Goal: Transaction & Acquisition: Book appointment/travel/reservation

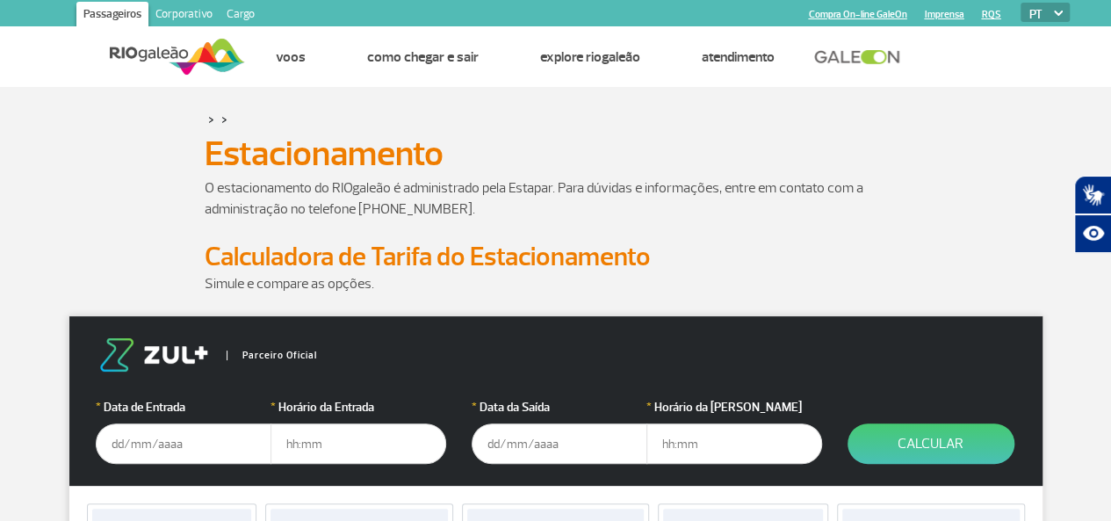
click at [123, 452] on input "text" at bounding box center [184, 443] width 176 height 40
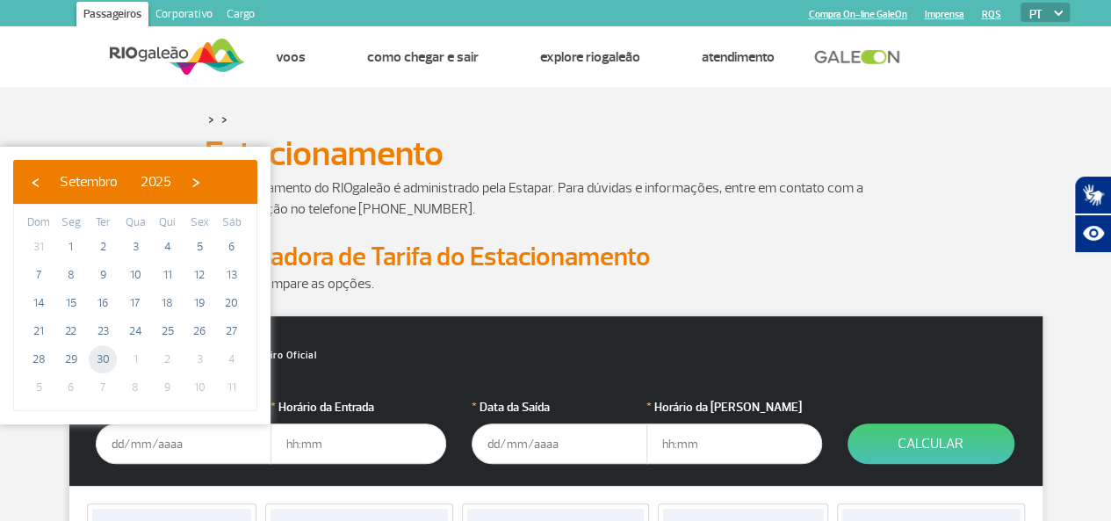
click at [104, 355] on span "30" at bounding box center [103, 359] width 28 height 28
type input "30/09/2025"
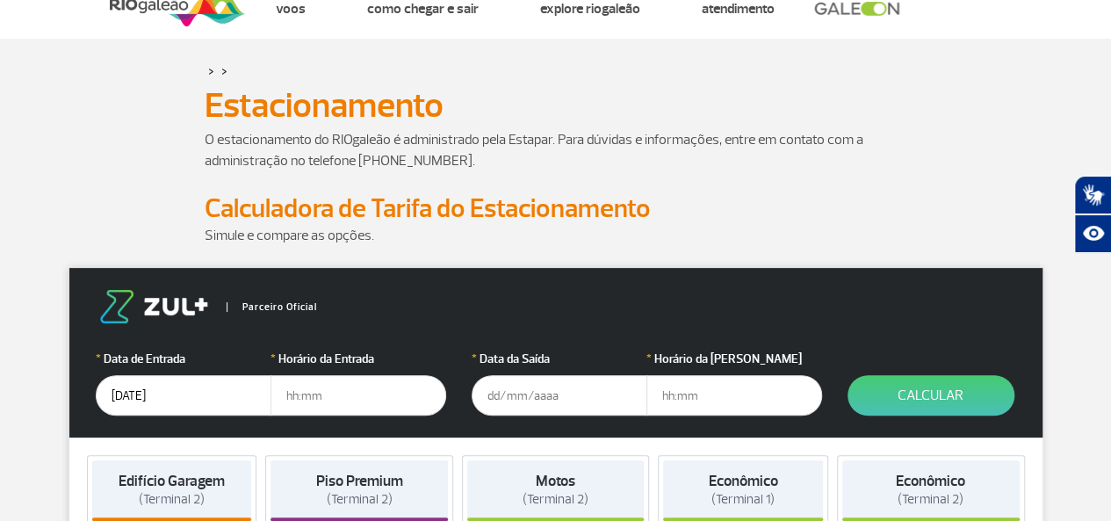
scroll to position [88, 0]
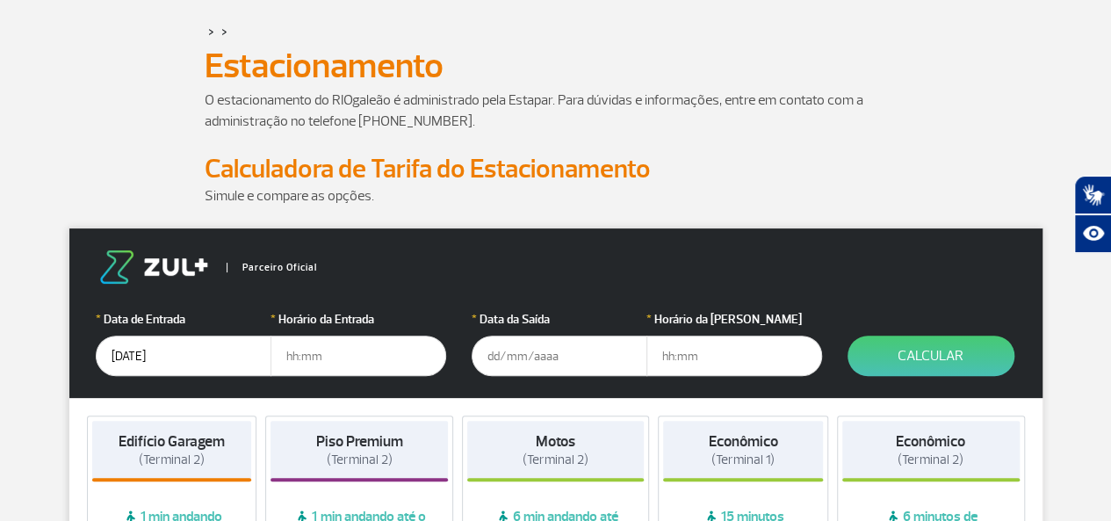
click at [290, 356] on input "text" at bounding box center [359, 356] width 176 height 40
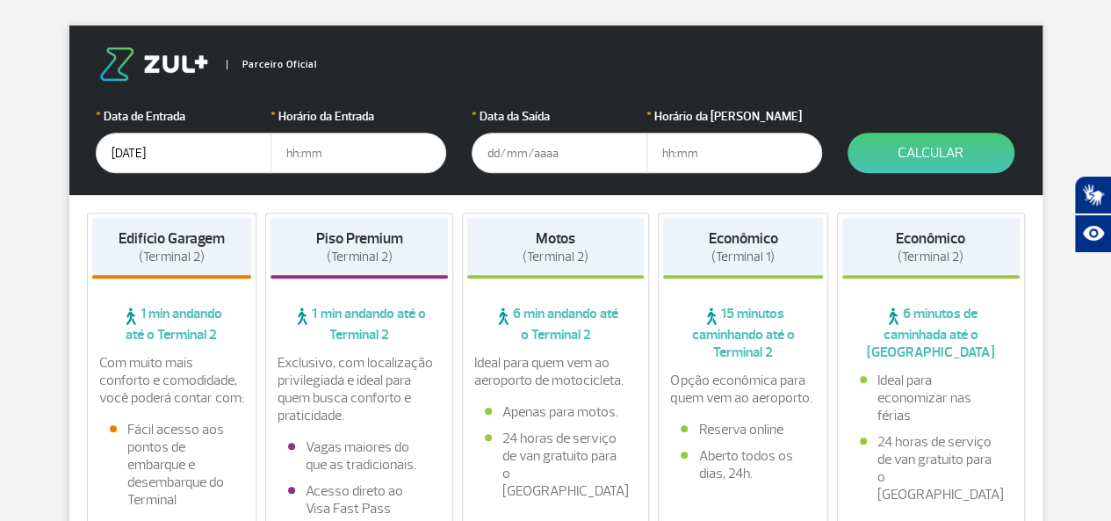
scroll to position [264, 0]
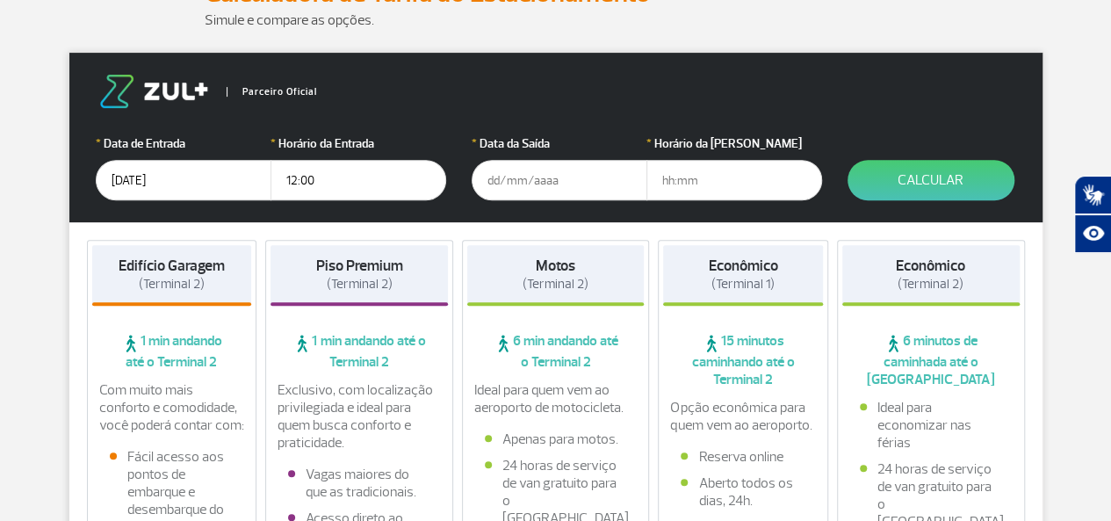
type input "12:00"
type input "07/10/2025"
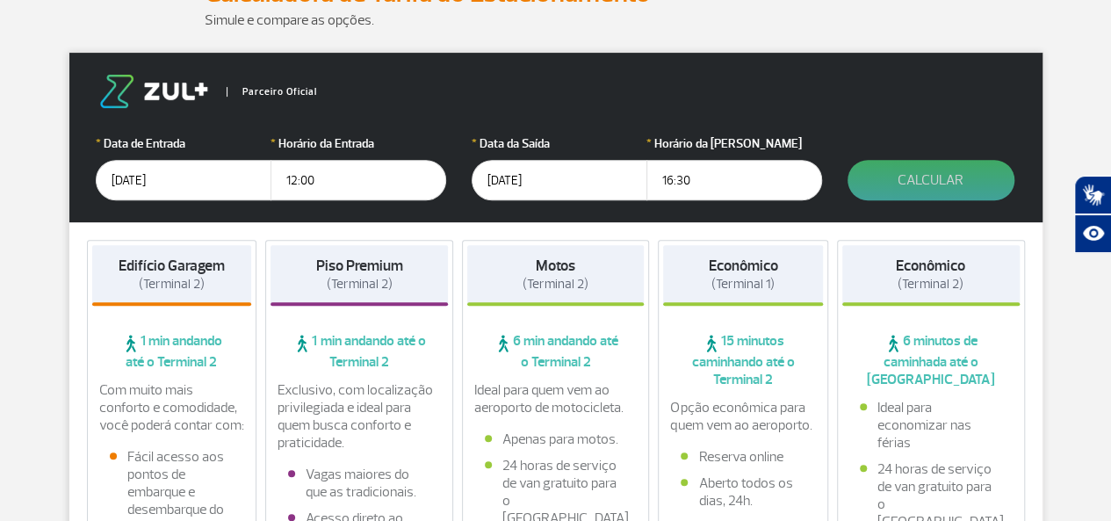
type input "16:30"
click at [934, 183] on button "Calcular" at bounding box center [931, 180] width 167 height 40
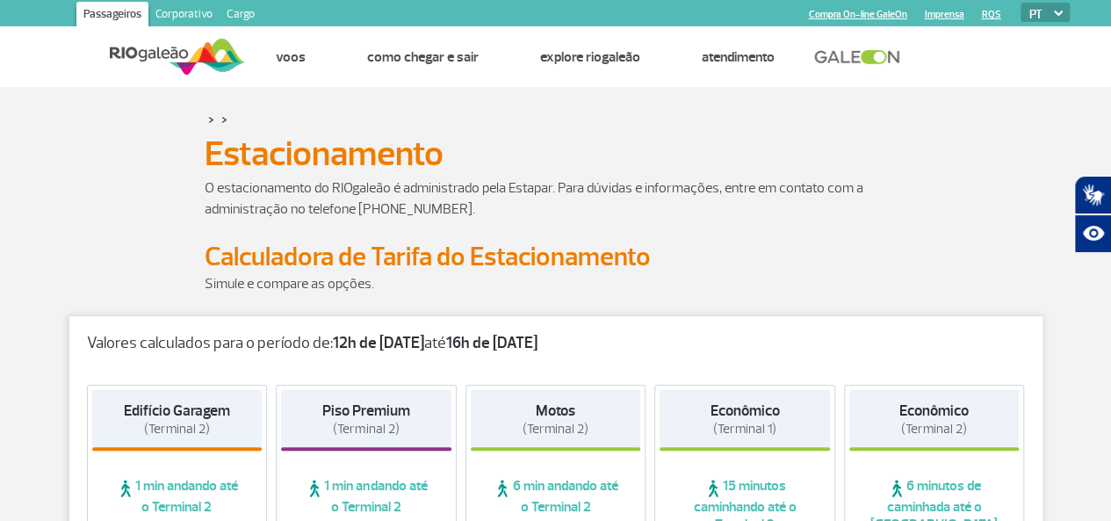
scroll to position [88, 0]
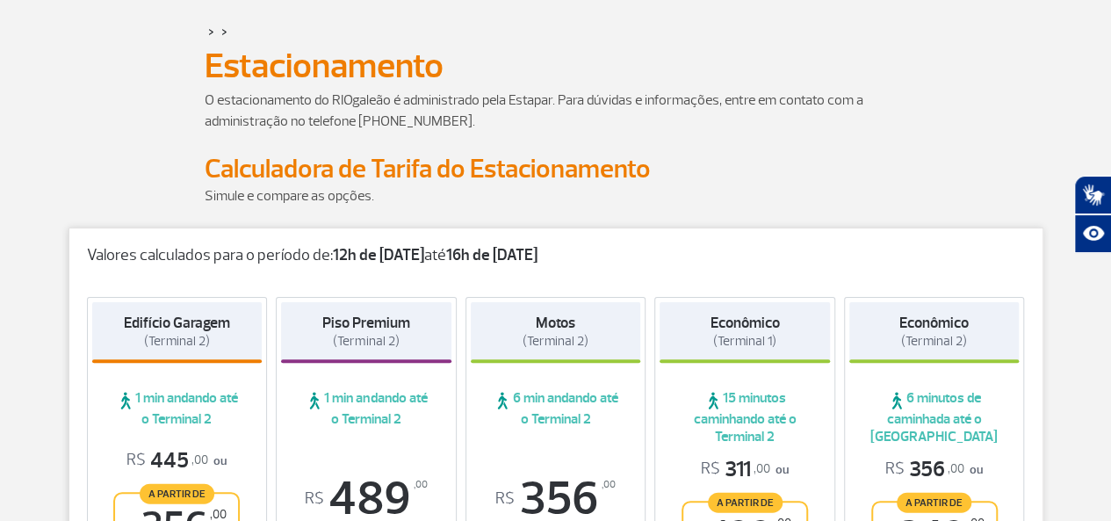
drag, startPoint x: 512, startPoint y: 257, endPoint x: 589, endPoint y: 260, distance: 77.4
click at [589, 260] on p "Valores calculados para o período de: 12h de 30/09/25 até 16h de 07/10/25" at bounding box center [556, 255] width 938 height 19
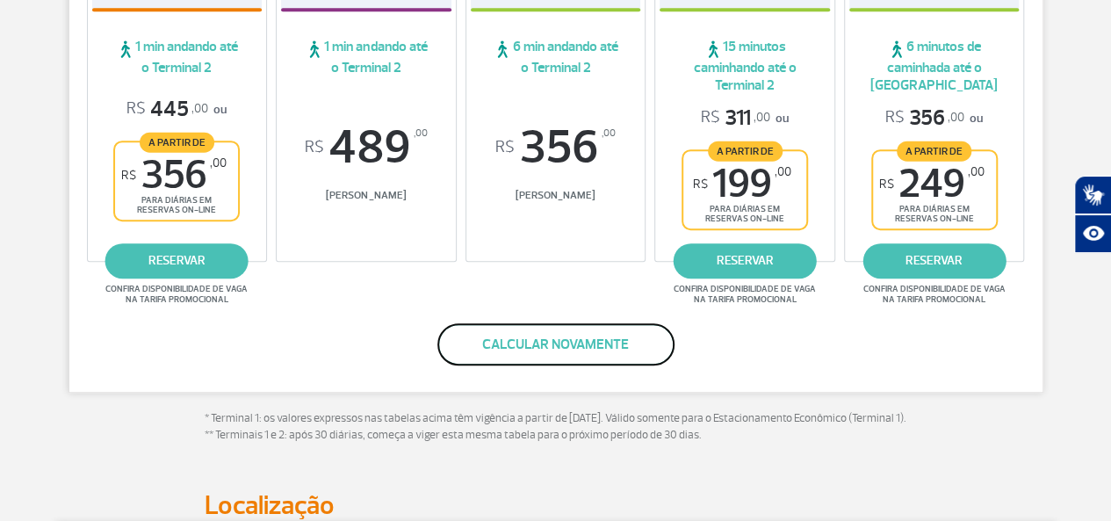
click at [604, 351] on button "Calcular novamente" at bounding box center [555, 344] width 237 height 42
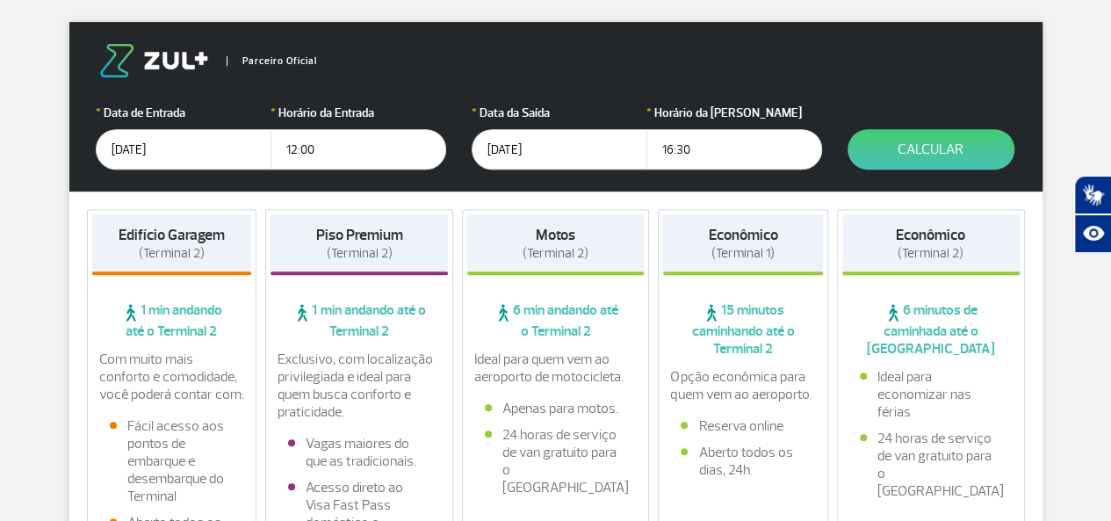
scroll to position [206, 0]
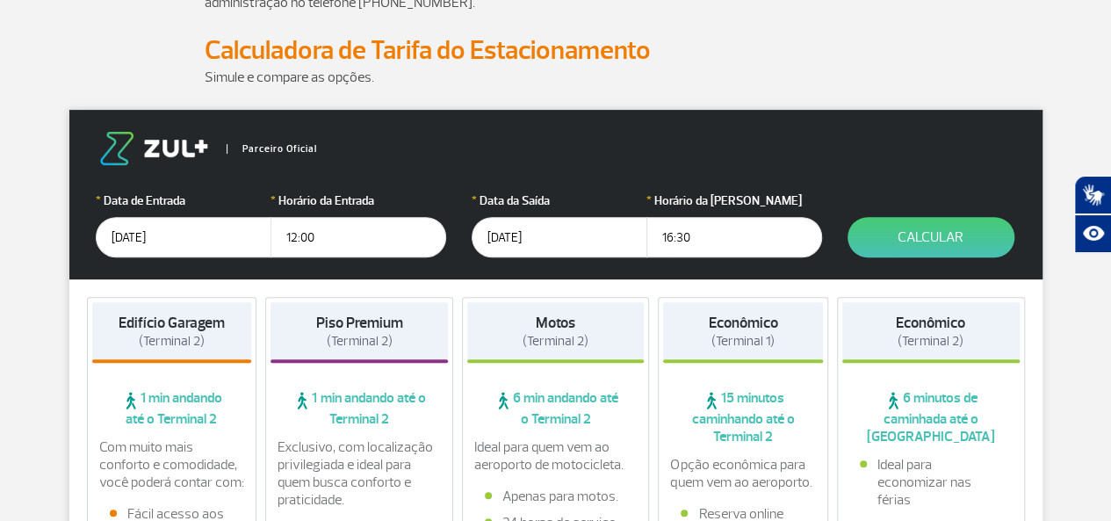
drag, startPoint x: 699, startPoint y: 241, endPoint x: 681, endPoint y: 238, distance: 18.6
click at [681, 238] on input "16:30" at bounding box center [735, 237] width 176 height 40
click at [675, 237] on input "16:30" at bounding box center [735, 237] width 176 height 40
click at [667, 236] on input "16:30" at bounding box center [735, 237] width 176 height 40
click at [699, 230] on input "19:30" at bounding box center [735, 237] width 176 height 40
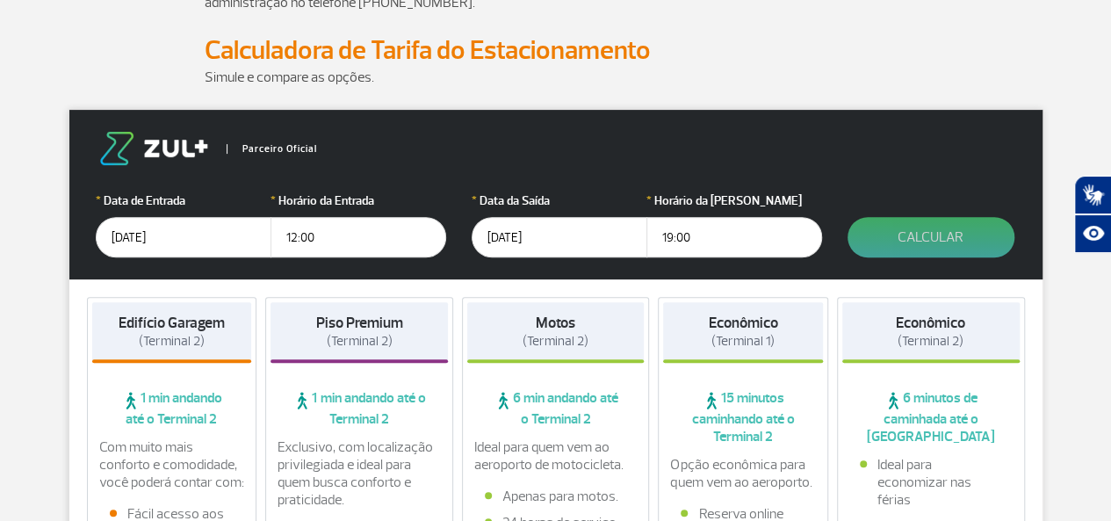
type input "19:00"
click at [892, 230] on button "Calcular" at bounding box center [931, 237] width 167 height 40
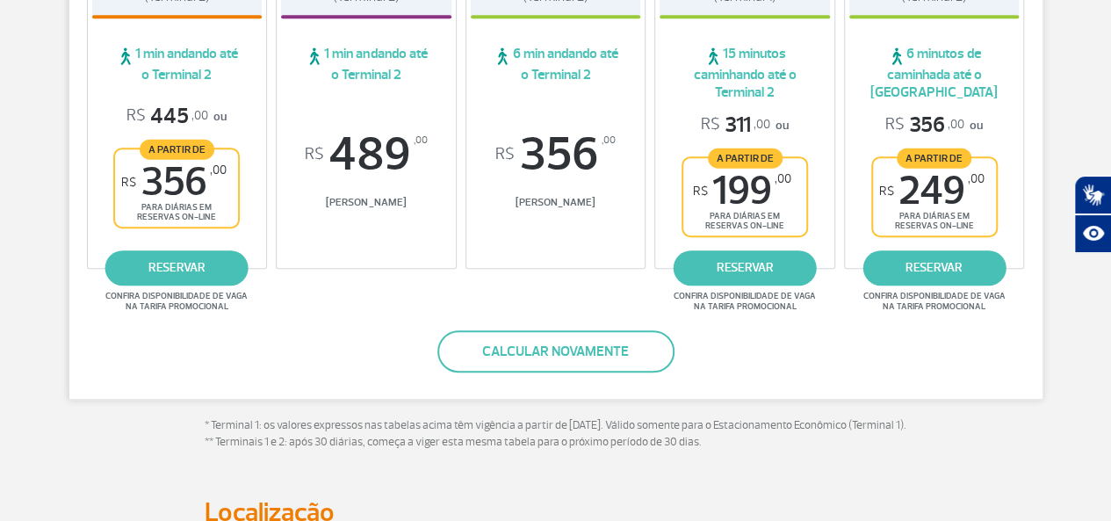
scroll to position [470, 0]
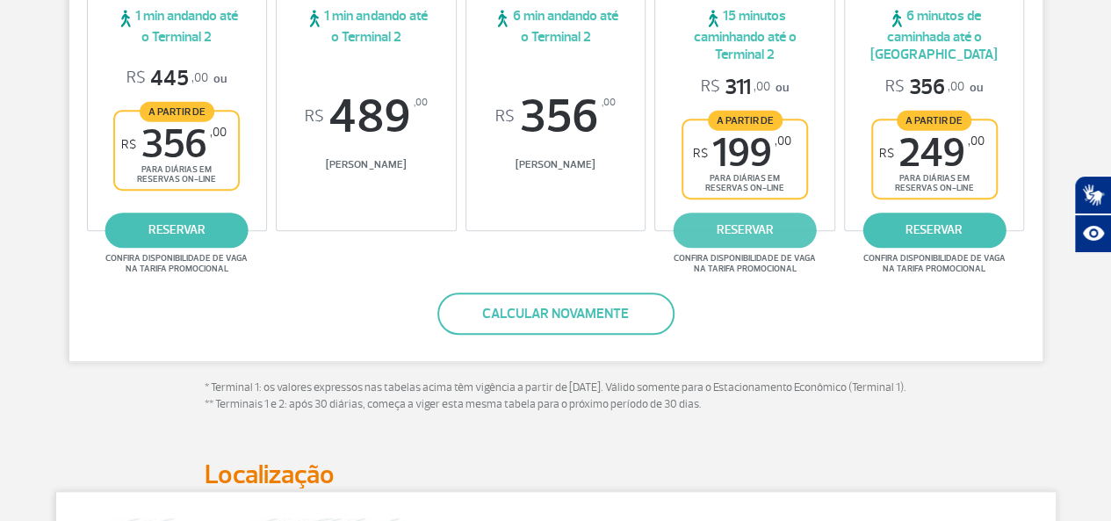
click at [747, 240] on link "reservar" at bounding box center [745, 230] width 143 height 35
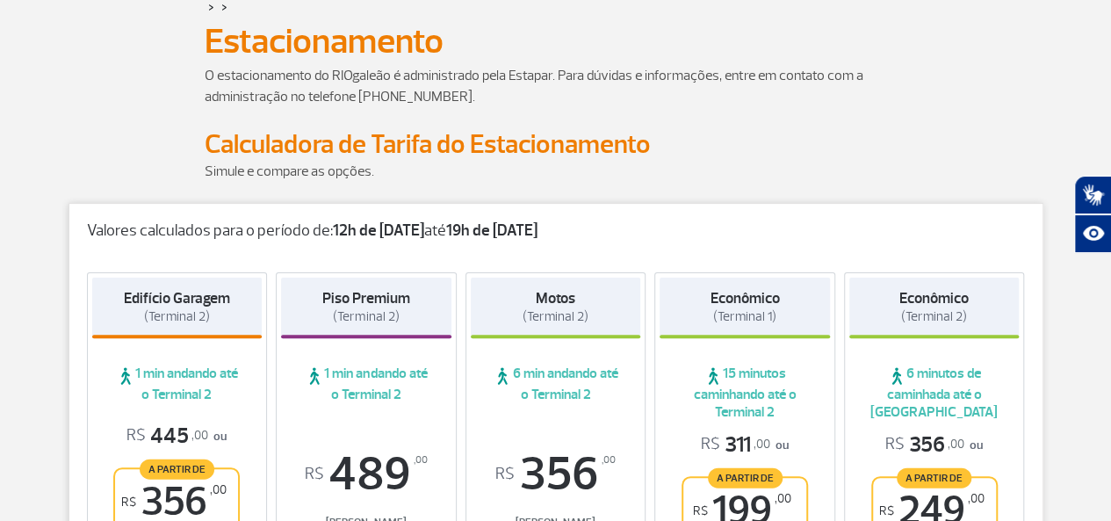
scroll to position [294, 0]
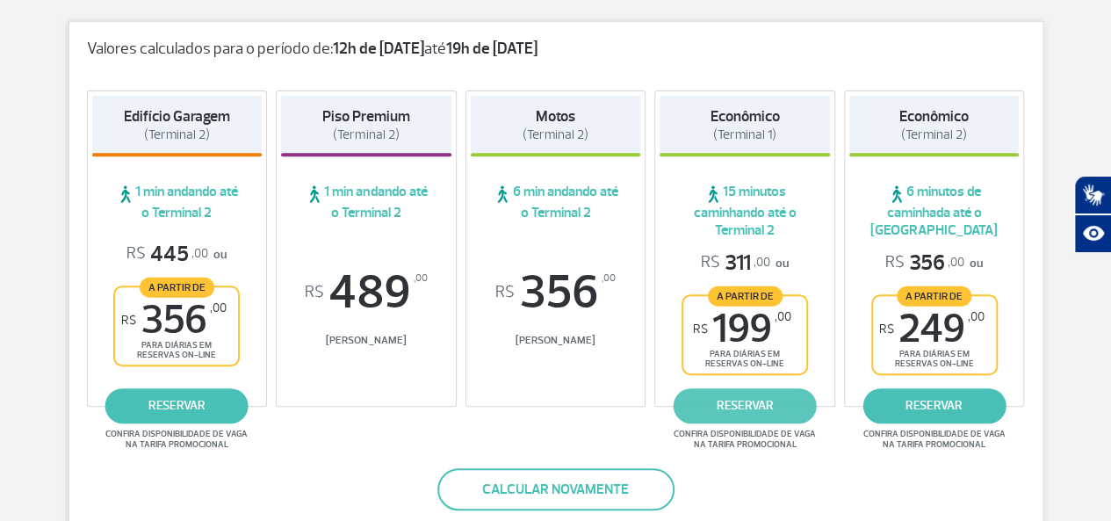
click at [759, 399] on link "reservar" at bounding box center [745, 405] width 143 height 35
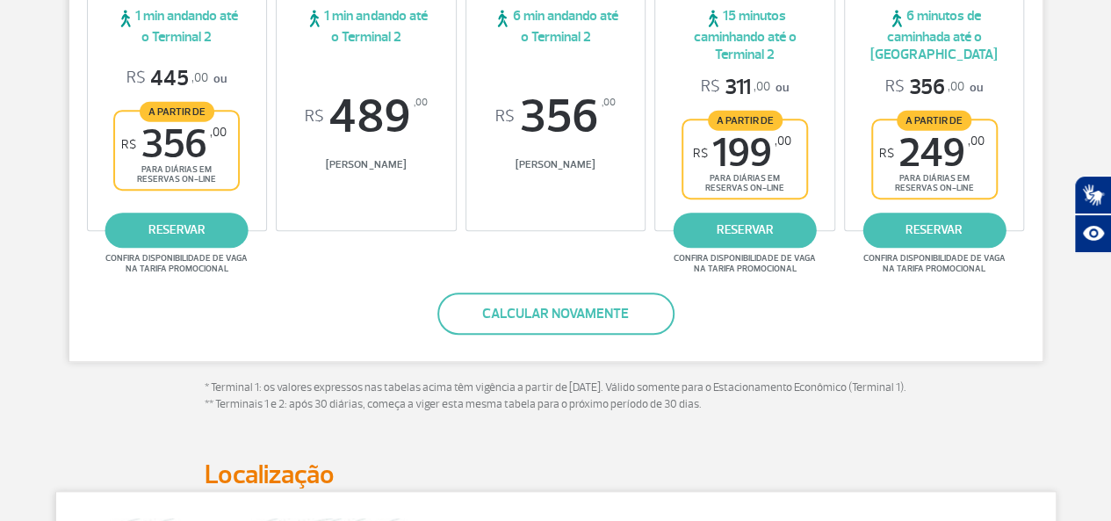
scroll to position [382, 0]
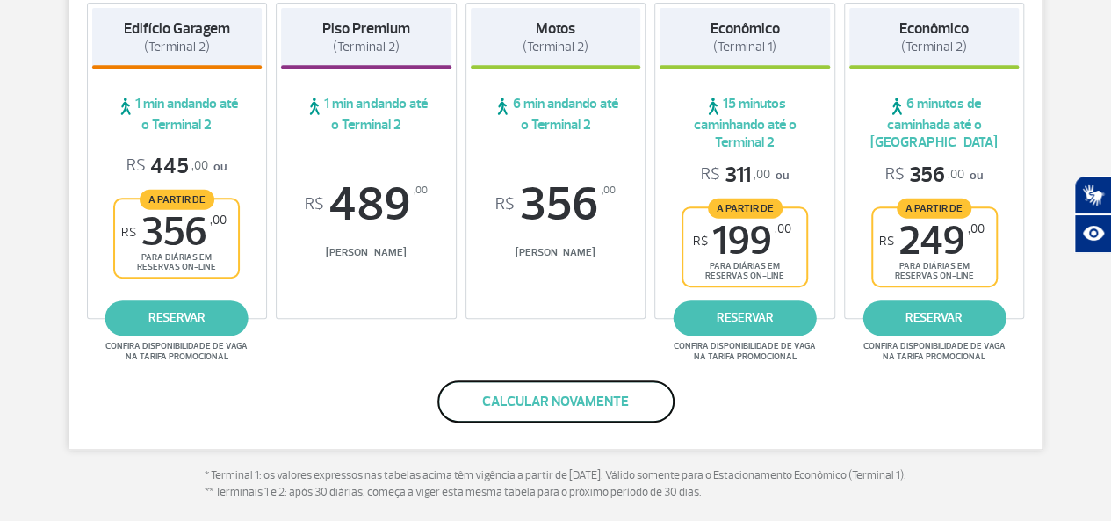
click at [525, 416] on button "Calcular novamente" at bounding box center [555, 401] width 237 height 42
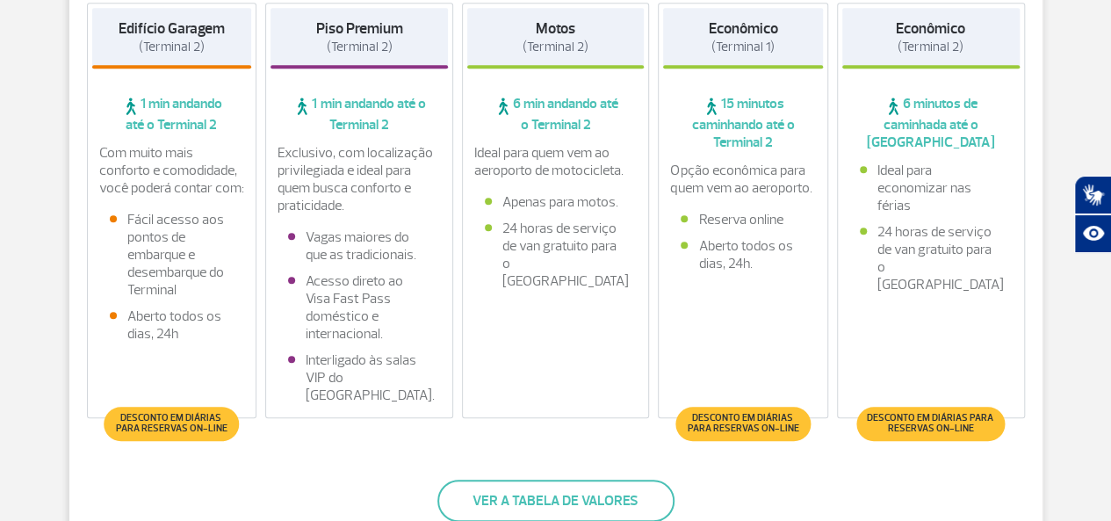
scroll to position [61, 0]
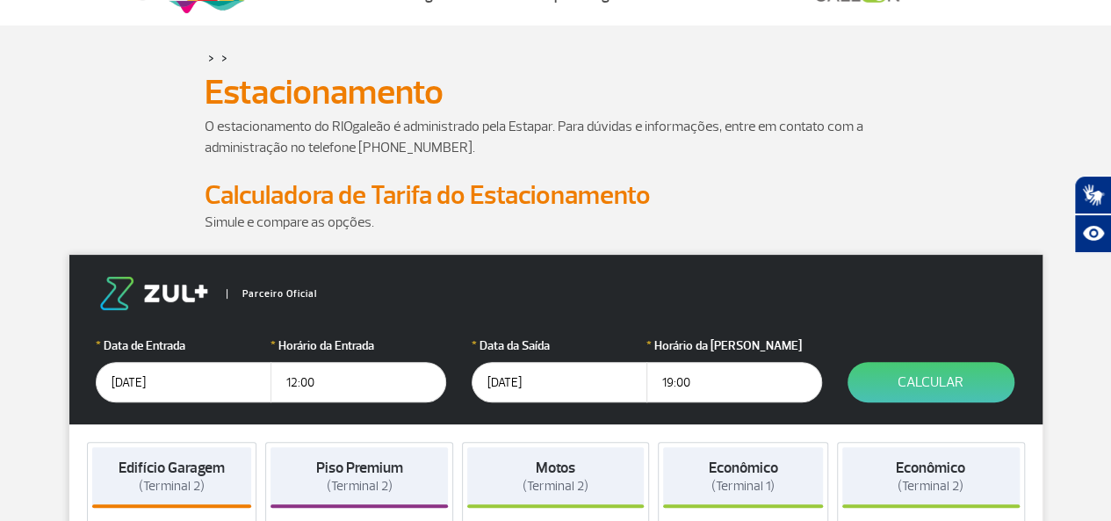
drag, startPoint x: 310, startPoint y: 382, endPoint x: 272, endPoint y: 389, distance: 38.4
click at [272, 389] on input "12:00" at bounding box center [359, 382] width 176 height 40
type input "14:00"
click at [909, 394] on button "Calcular" at bounding box center [931, 382] width 167 height 40
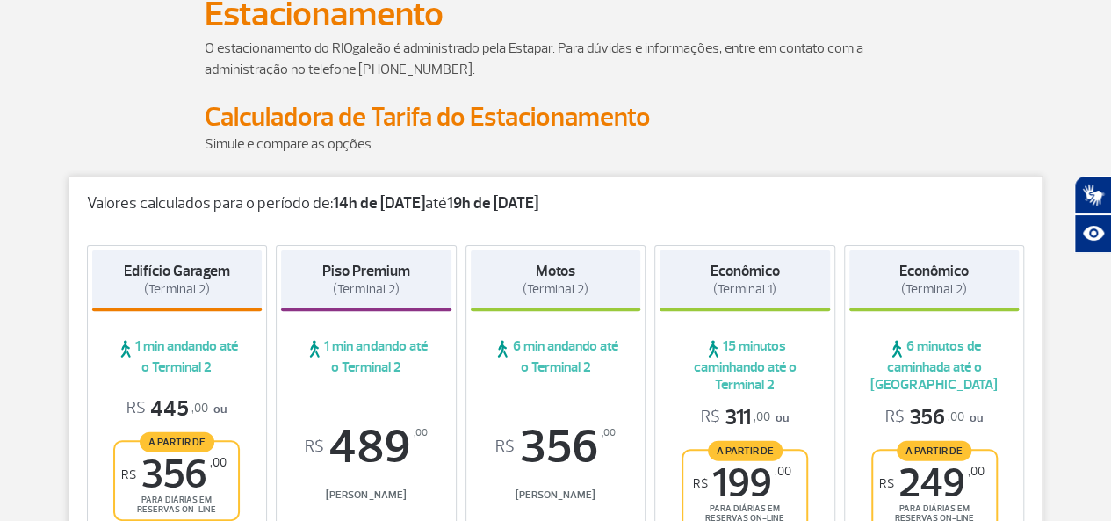
scroll to position [237, 0]
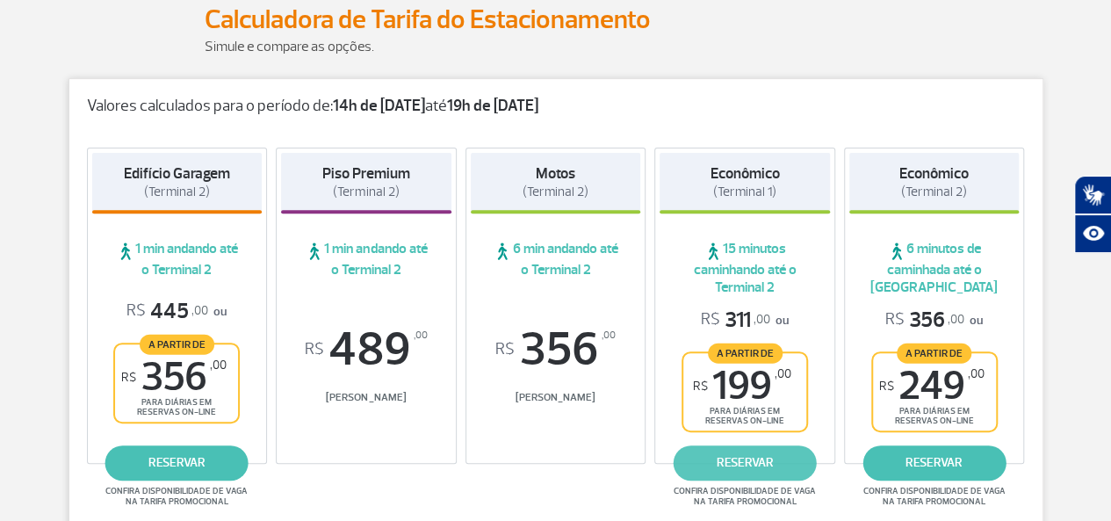
click at [777, 469] on link "reservar" at bounding box center [745, 462] width 143 height 35
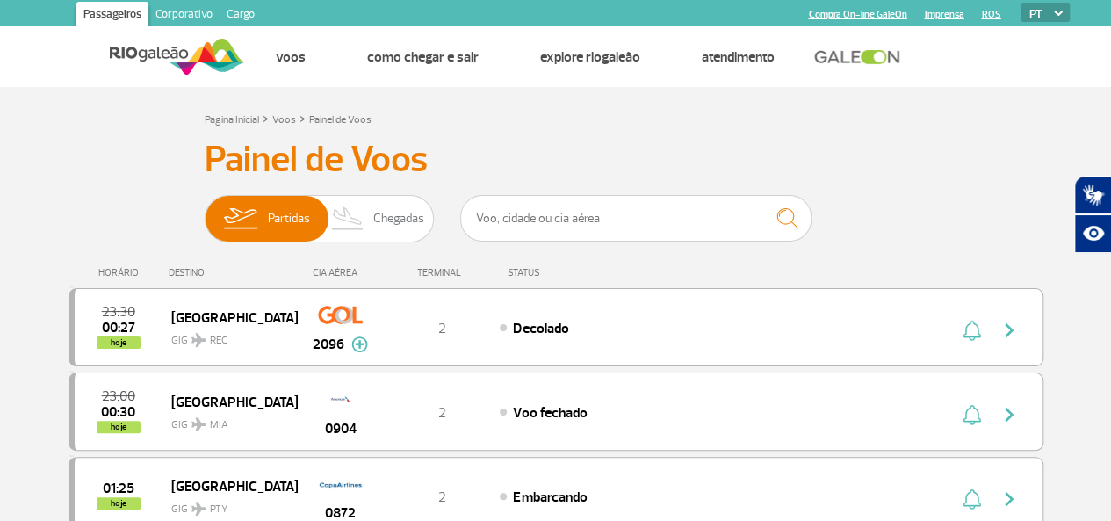
click at [351, 270] on div "CIA AÉREA" at bounding box center [341, 272] width 88 height 11
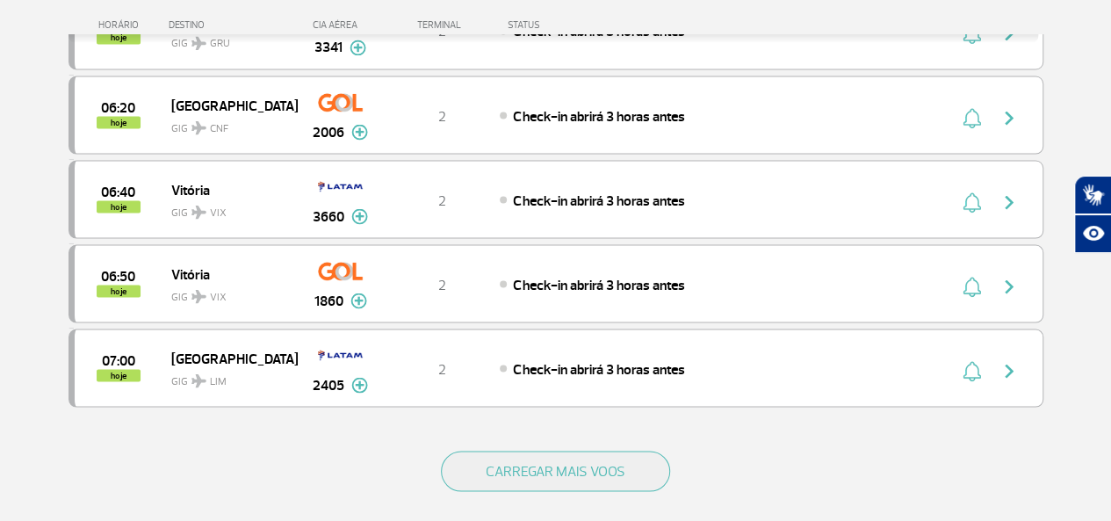
scroll to position [1581, 0]
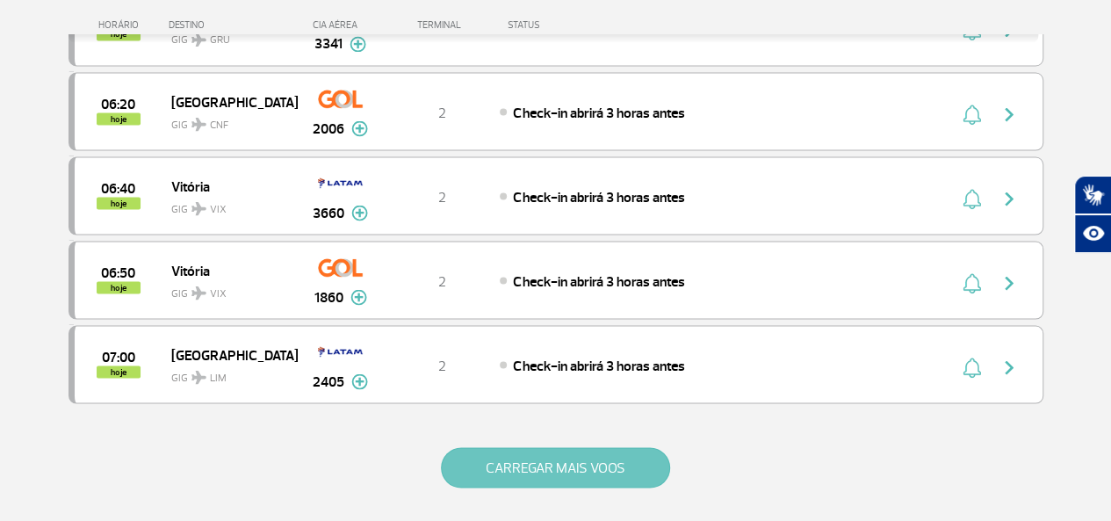
click at [559, 447] on button "CARREGAR MAIS VOOS" at bounding box center [555, 467] width 229 height 40
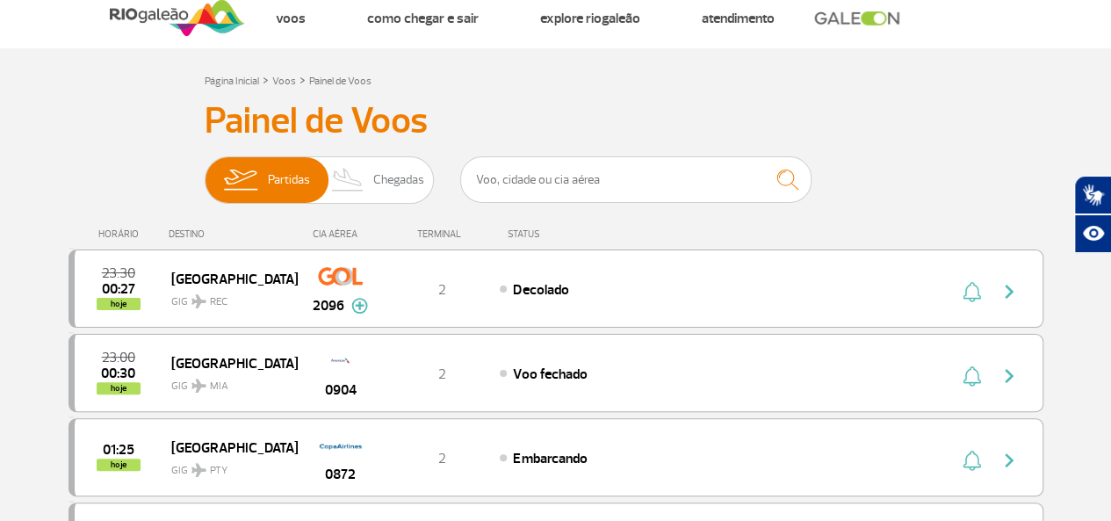
scroll to position [0, 0]
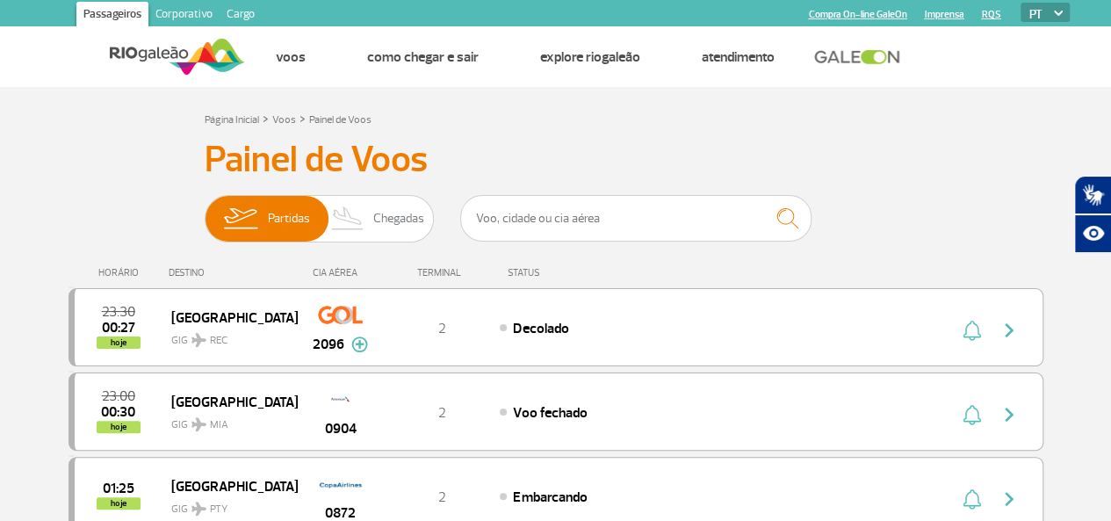
click at [197, 271] on div "DESTINO" at bounding box center [233, 272] width 128 height 11
click at [479, 220] on input "text" at bounding box center [635, 218] width 351 height 47
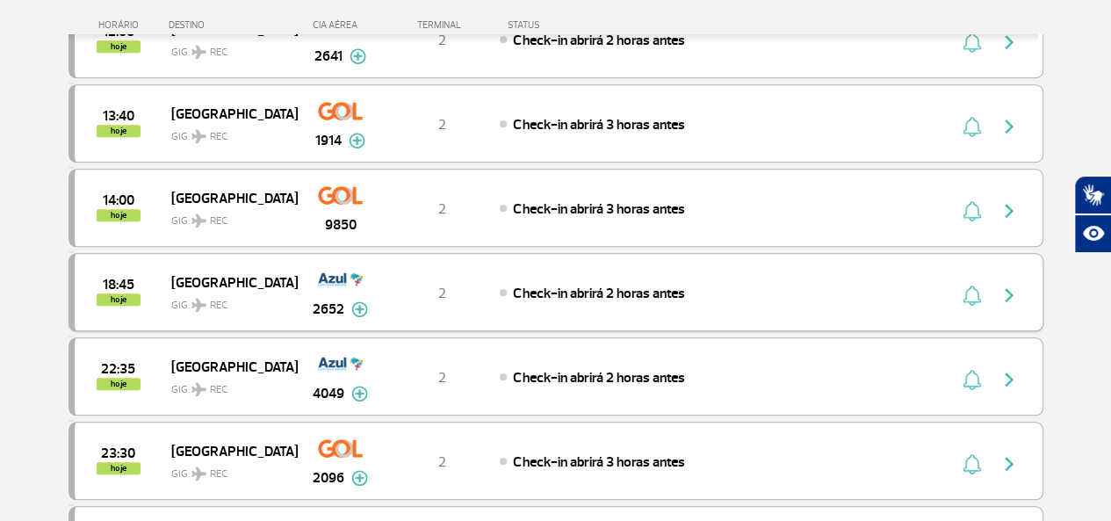
scroll to position [615, 0]
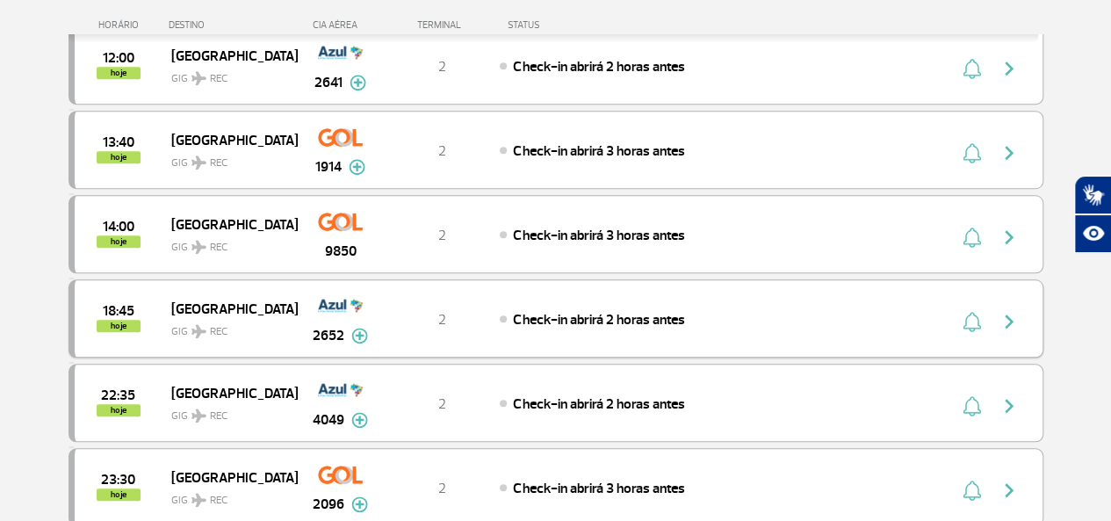
type input "[GEOGRAPHIC_DATA]"
click at [299, 320] on div "2652" at bounding box center [340, 318] width 87 height 55
click at [179, 301] on span "[GEOGRAPHIC_DATA]" at bounding box center [227, 308] width 112 height 23
